Goal: Task Accomplishment & Management: Manage account settings

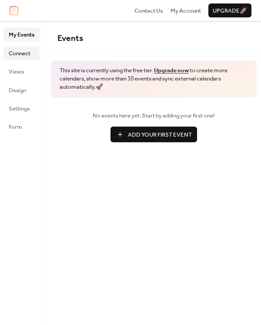
click at [27, 53] on span "Connect" at bounding box center [20, 53] width 22 height 9
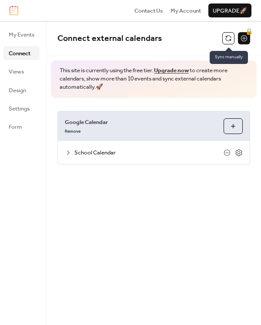
click at [233, 37] on button at bounding box center [228, 38] width 12 height 12
click at [227, 37] on button at bounding box center [228, 38] width 12 height 12
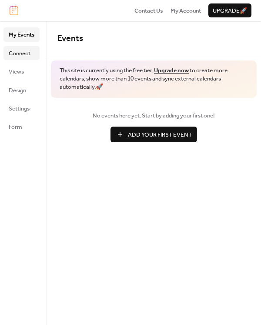
click at [30, 55] on span "Connect" at bounding box center [20, 53] width 22 height 9
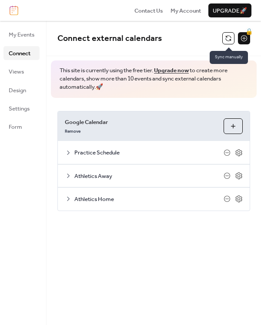
click at [233, 39] on button at bounding box center [228, 38] width 12 height 12
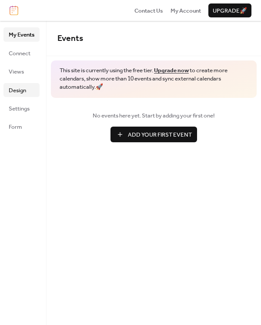
click at [19, 88] on span "Design" at bounding box center [17, 90] width 17 height 9
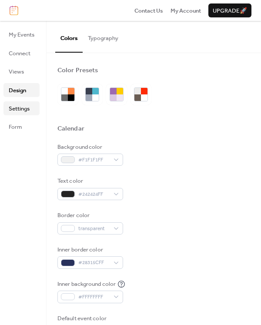
click at [21, 107] on span "Settings" at bounding box center [19, 108] width 21 height 9
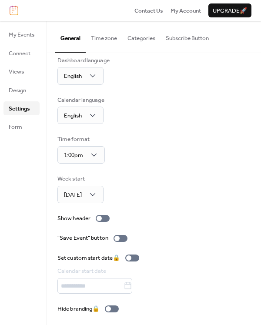
scroll to position [11, 0]
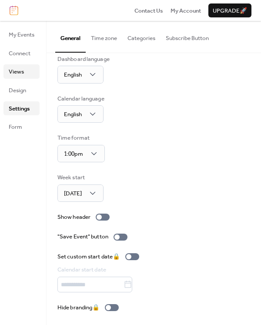
click at [22, 74] on span "Views" at bounding box center [16, 71] width 15 height 9
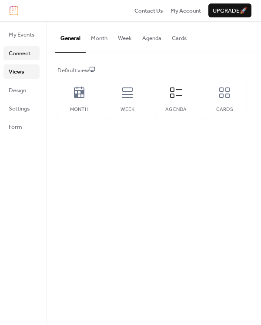
click at [21, 56] on span "Connect" at bounding box center [20, 53] width 22 height 9
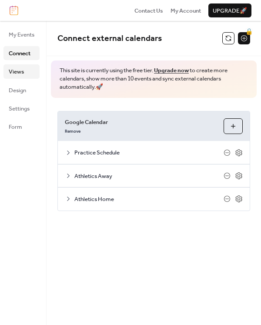
click at [20, 70] on span "Views" at bounding box center [16, 71] width 15 height 9
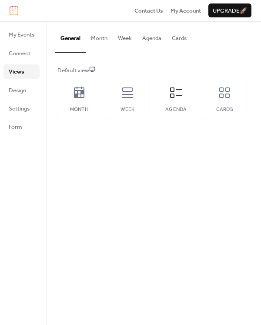
click at [160, 35] on button "Agenda" at bounding box center [152, 36] width 30 height 30
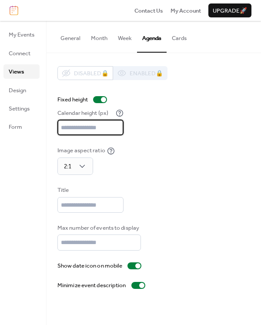
drag, startPoint x: 96, startPoint y: 128, endPoint x: 50, endPoint y: 128, distance: 45.7
click at [50, 128] on div "Disabled 🔒 Enabled 🔒 Fixed height Calendar height (px) *** Image aspect ratio 2…" at bounding box center [154, 178] width 214 height 250
type input "***"
